Goal: Information Seeking & Learning: Learn about a topic

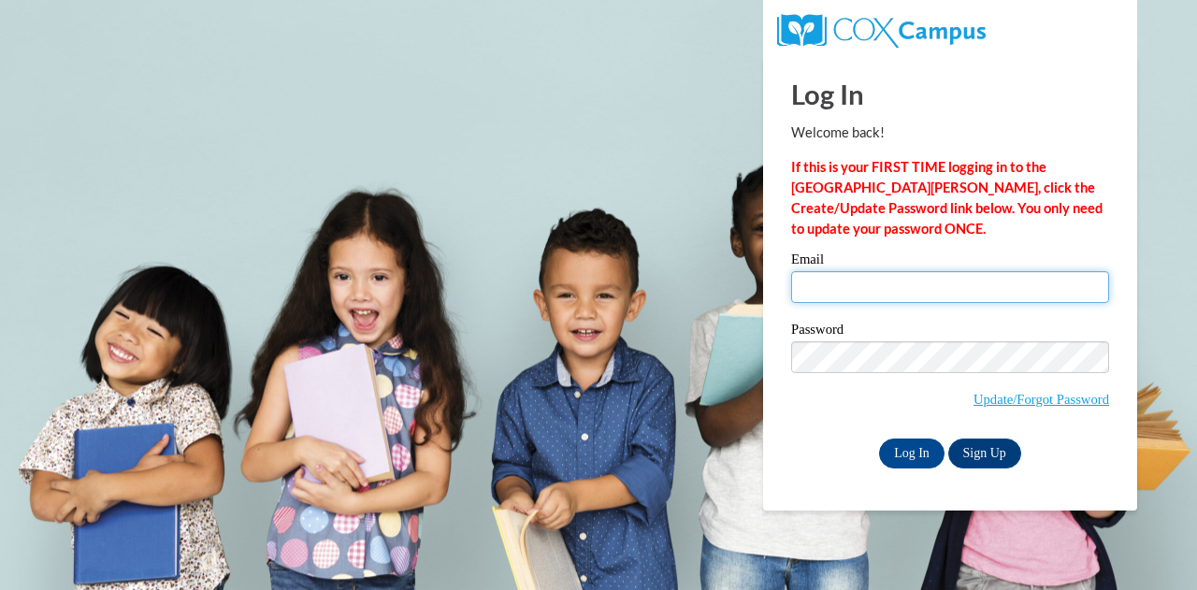
click at [904, 278] on input "Email" at bounding box center [950, 287] width 318 height 32
type input "rhodeam@wauwatosa.k12.wi.us"
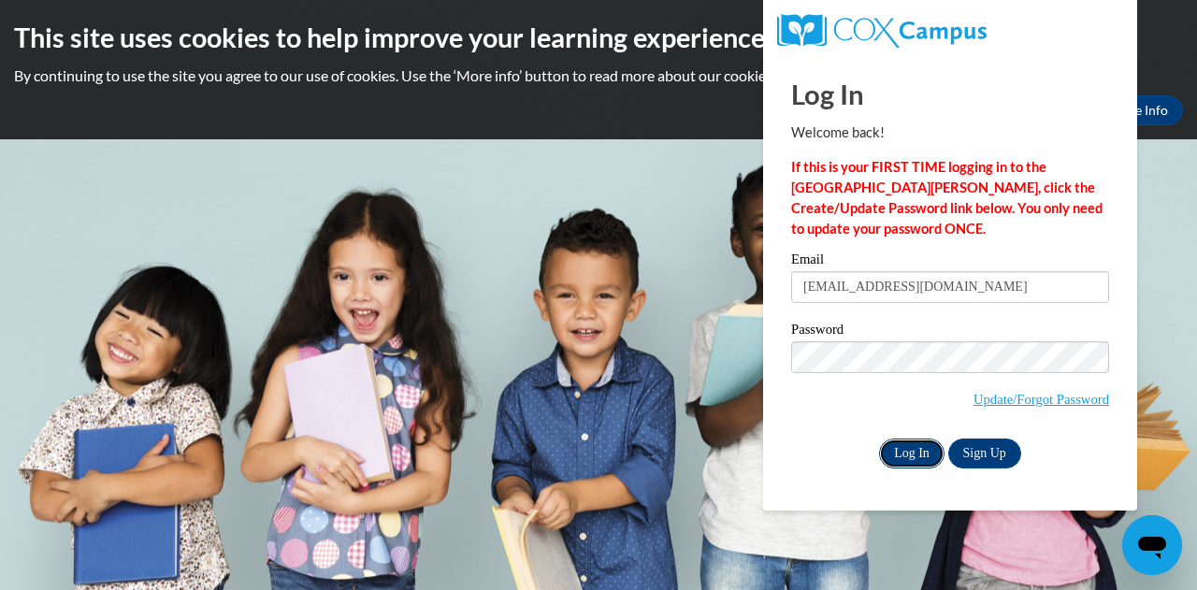
click at [916, 450] on input "Log In" at bounding box center [911, 454] width 65 height 30
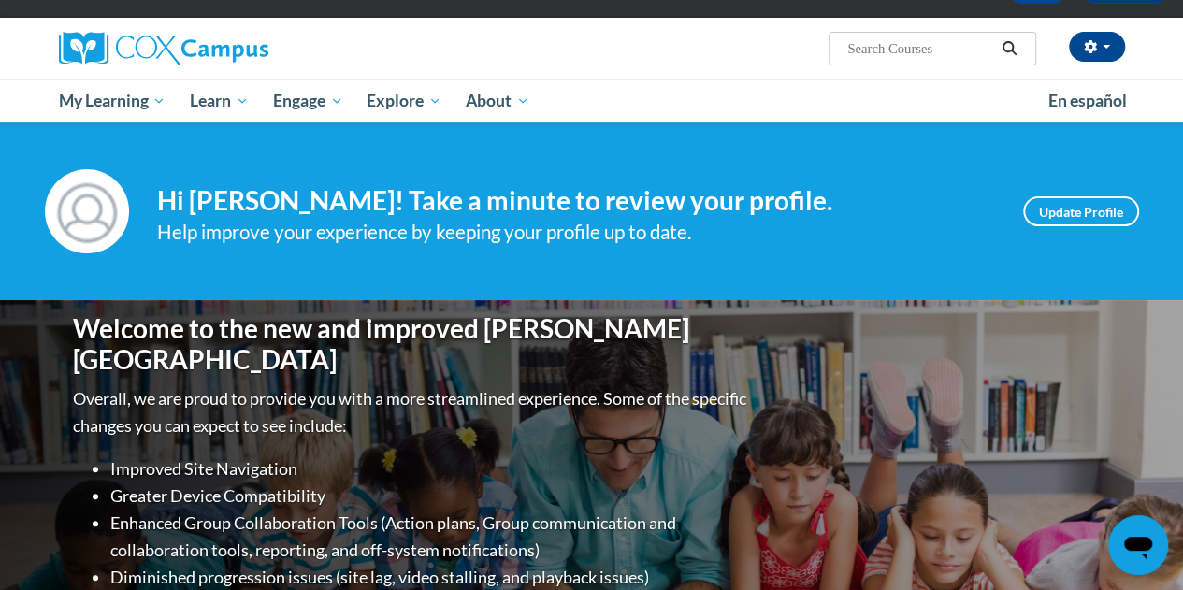
scroll to position [105, 0]
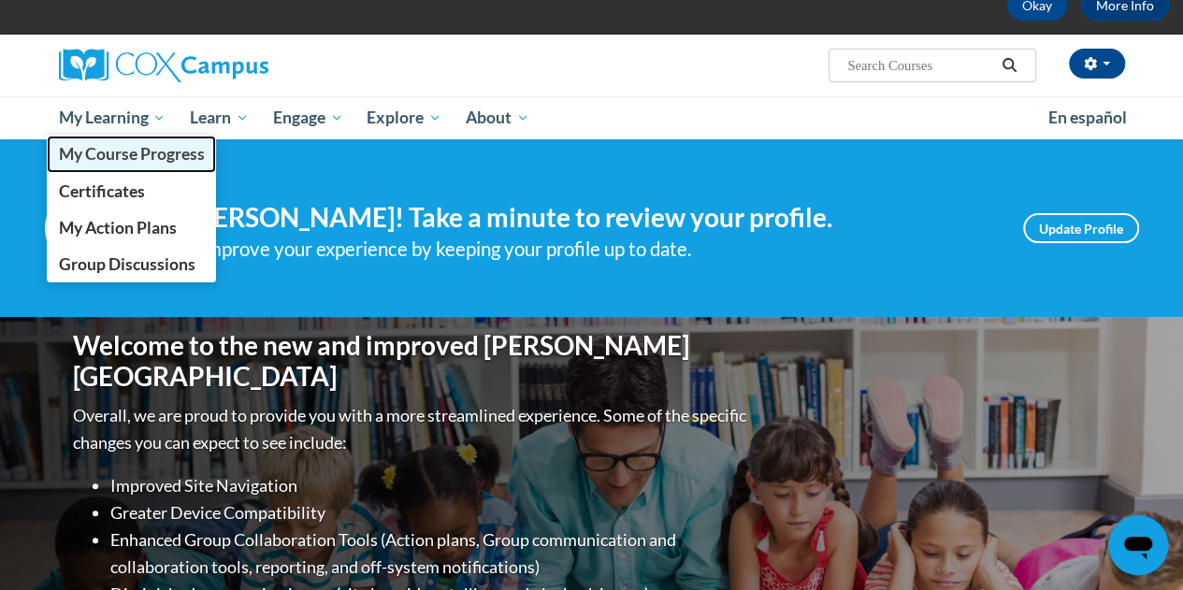
click at [121, 148] on span "My Course Progress" at bounding box center [131, 154] width 146 height 20
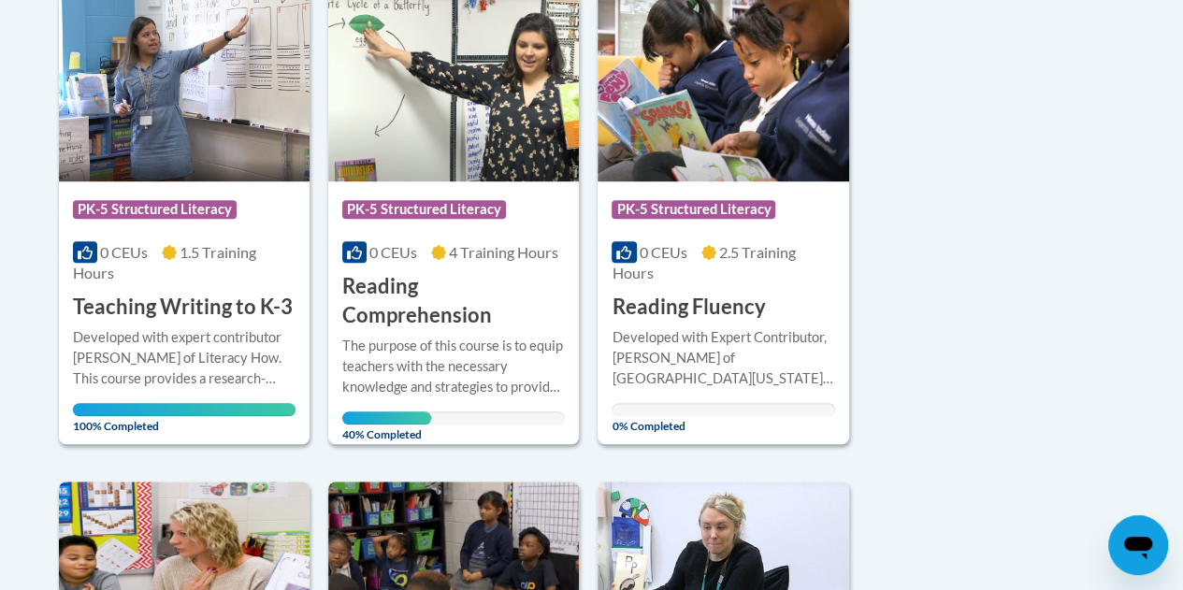
scroll to position [488, 0]
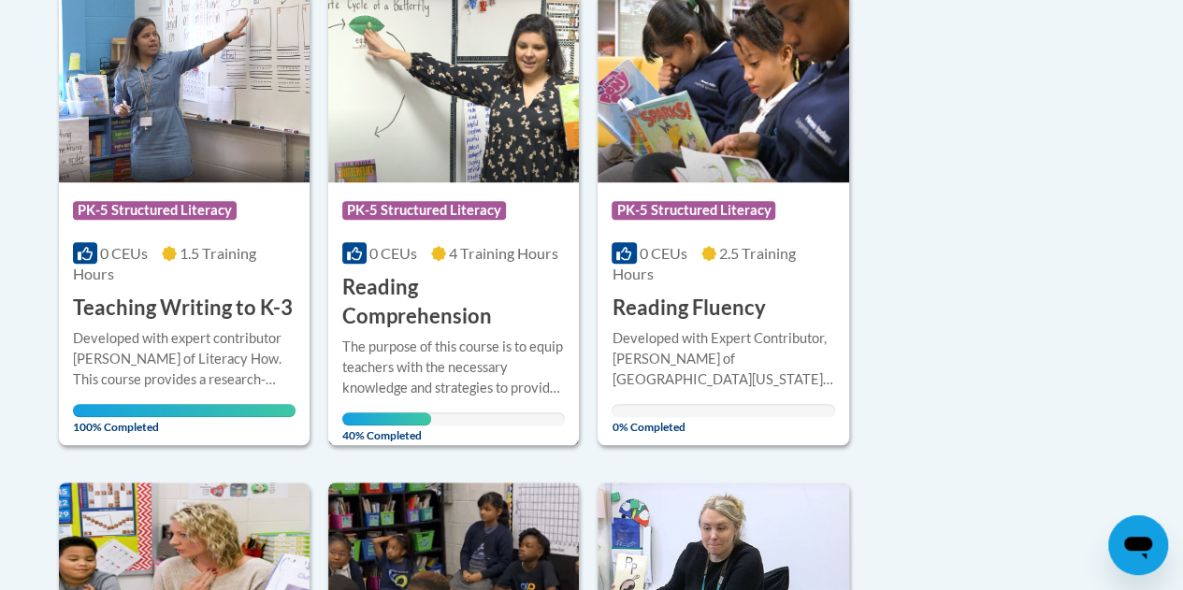
click at [524, 252] on span "4 Training Hours" at bounding box center [503, 253] width 109 height 18
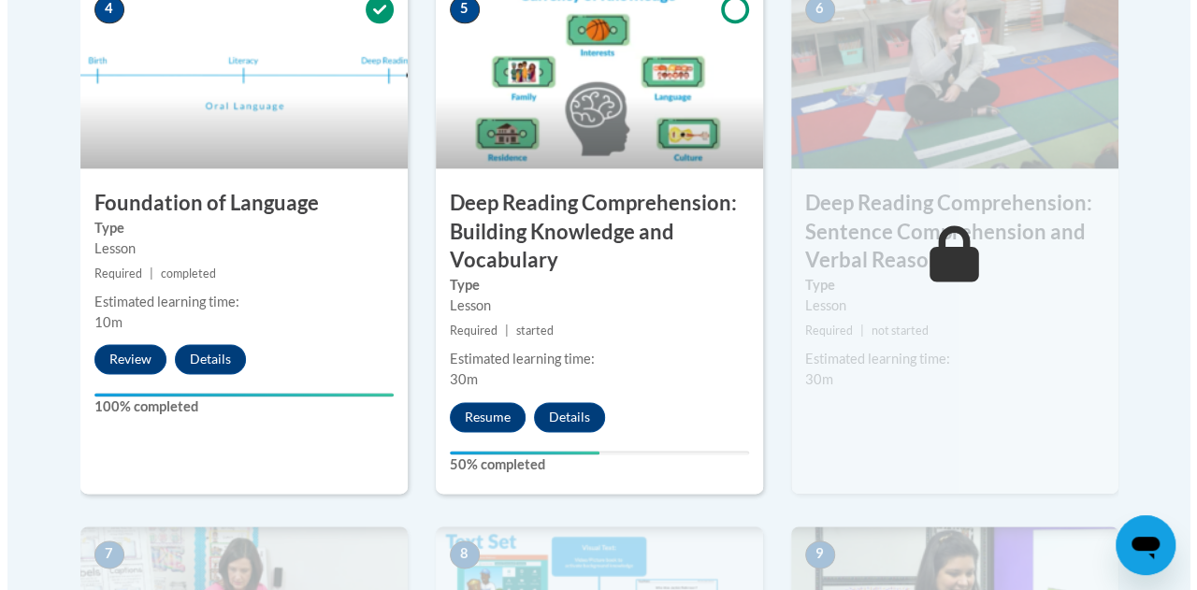
scroll to position [1137, 0]
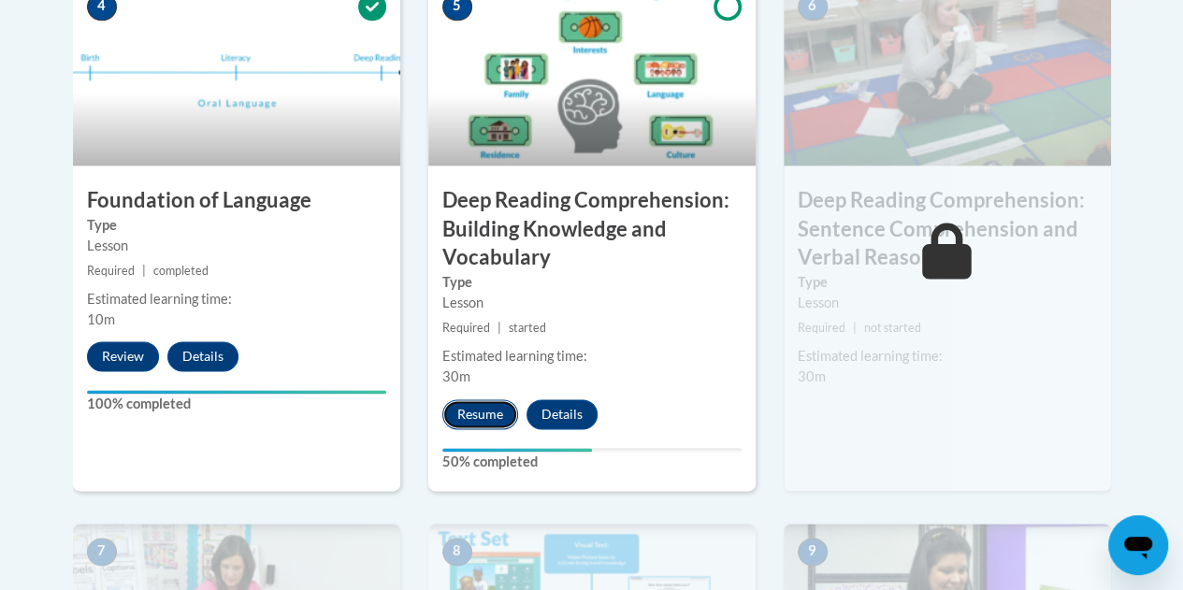
click at [473, 413] on button "Resume" at bounding box center [480, 414] width 76 height 30
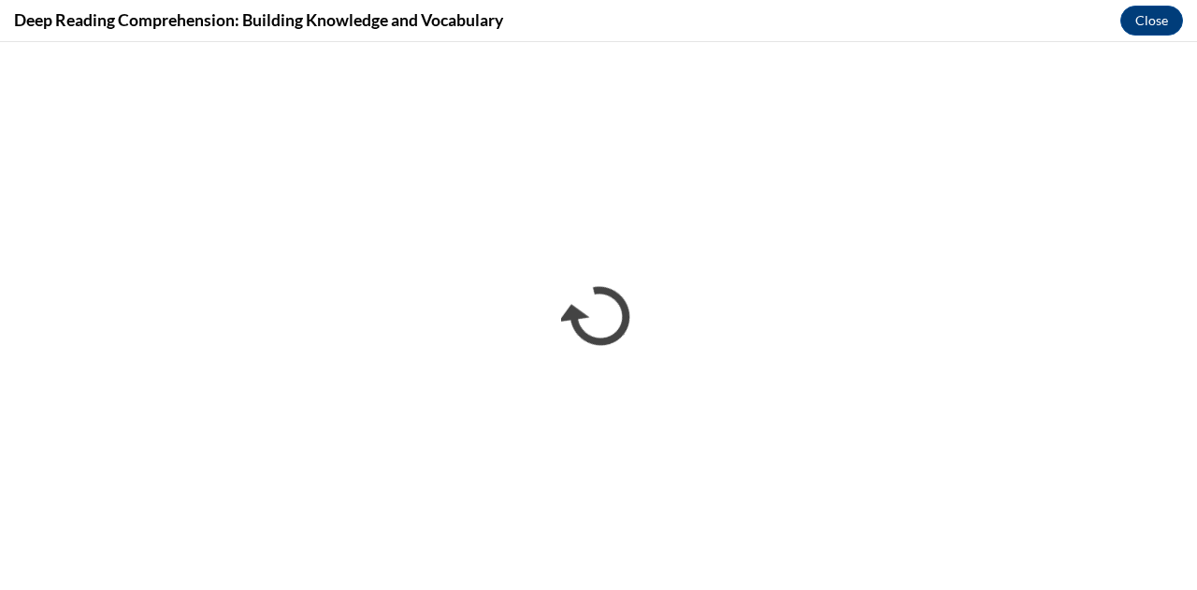
scroll to position [0, 0]
